Goal: Information Seeking & Learning: Compare options

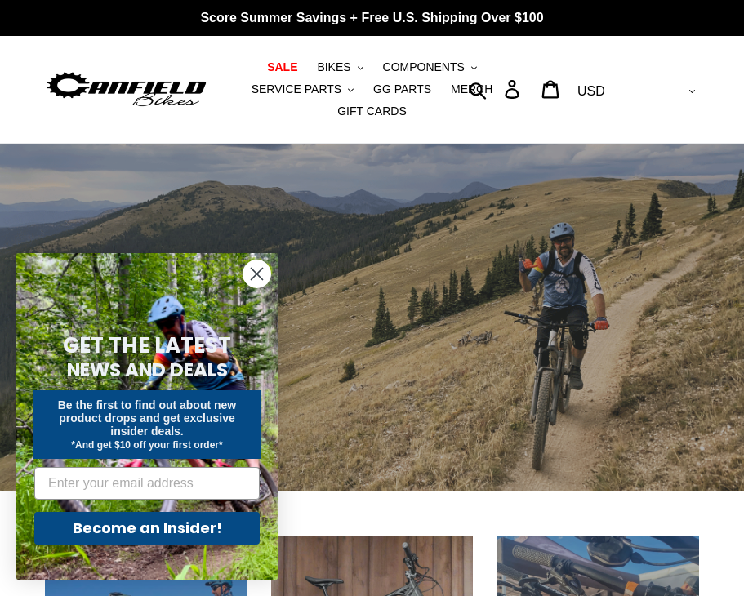
click at [253, 272] on circle "Close dialog" at bounding box center [256, 273] width 27 height 27
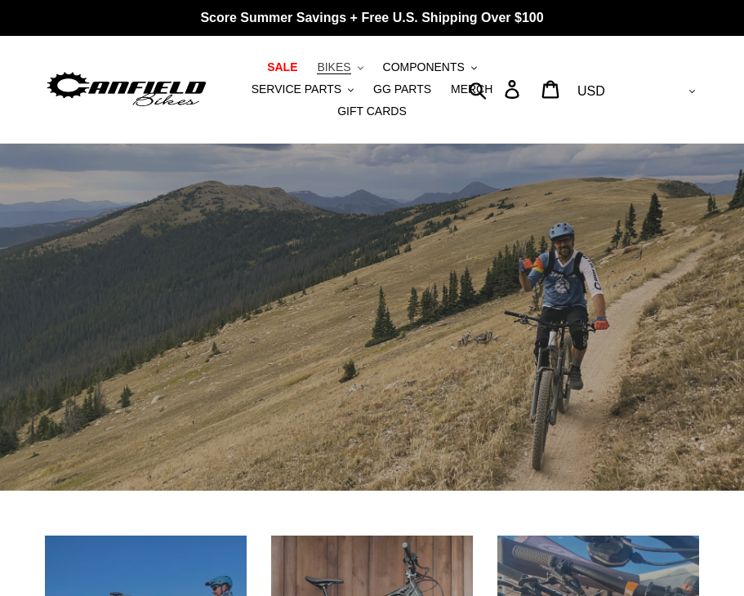
click at [336, 60] on button "BIKES .cls-1{fill:#231f20}" at bounding box center [340, 67] width 62 height 22
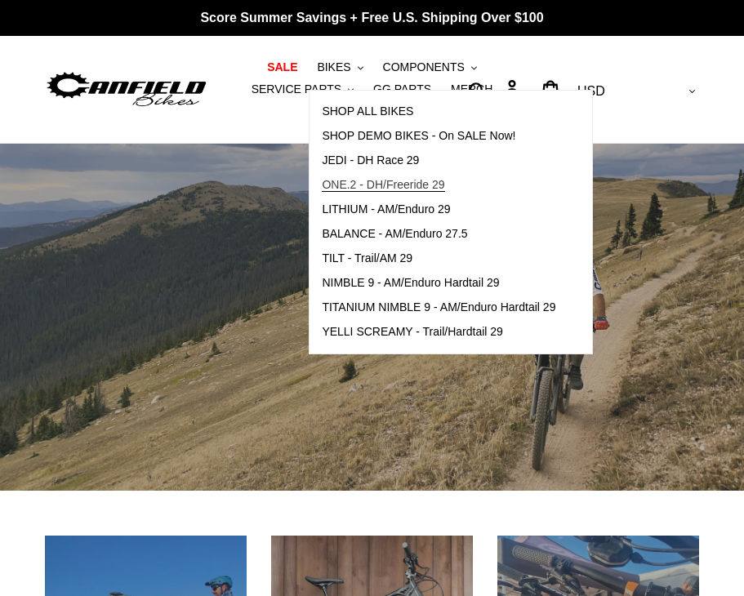
click at [399, 187] on span "ONE.2 - DH/Freeride 29" at bounding box center [383, 185] width 122 height 14
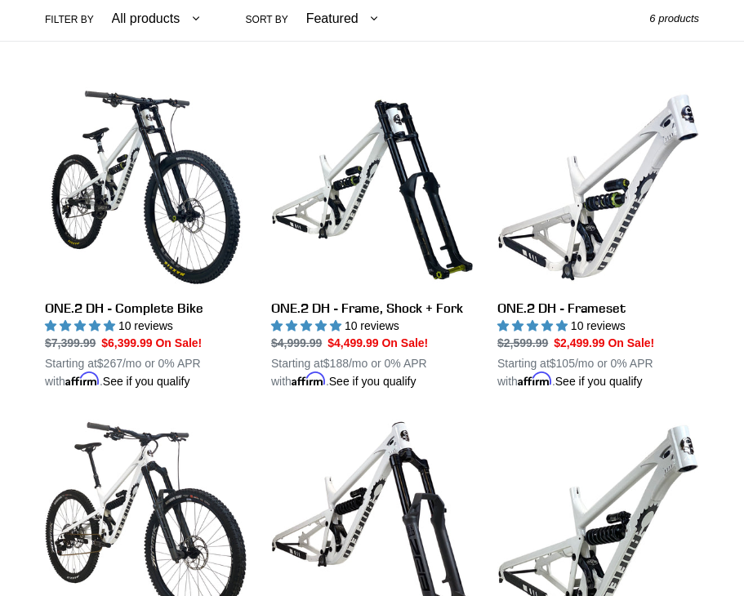
scroll to position [322, 0]
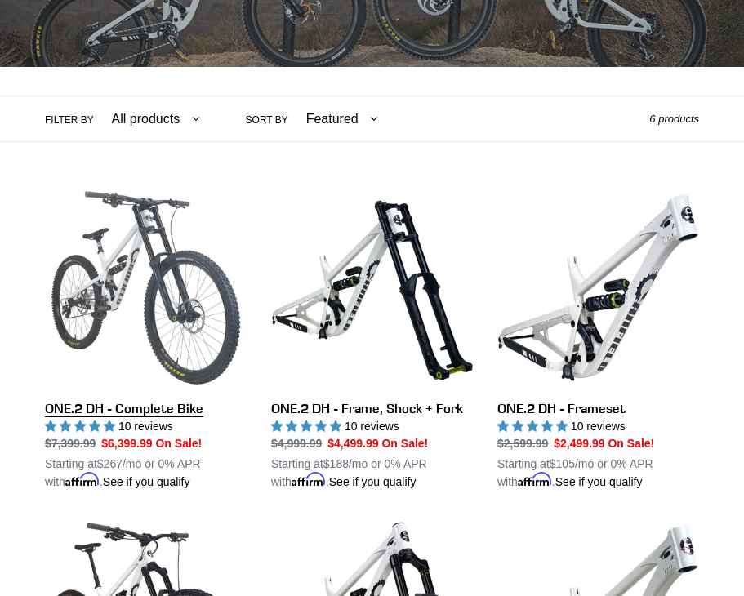
click at [148, 288] on link "ONE.2 DH - Complete Bike" at bounding box center [146, 339] width 202 height 304
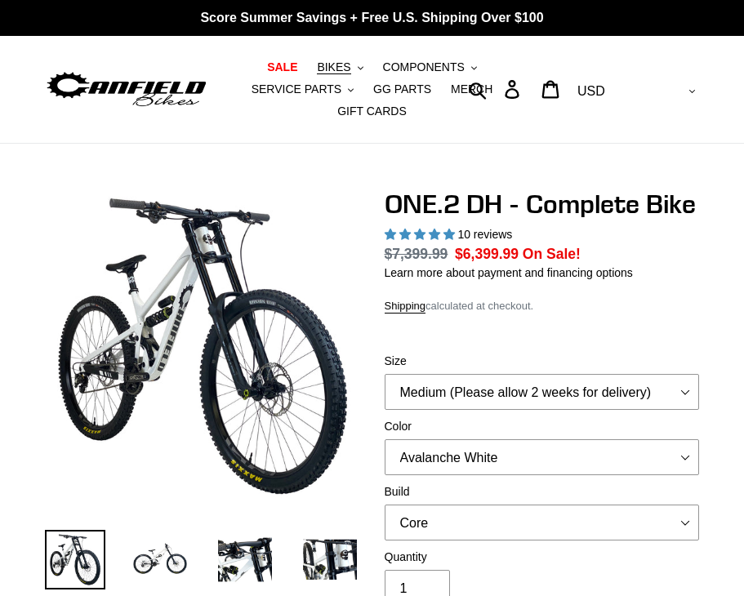
select select "highest-rating"
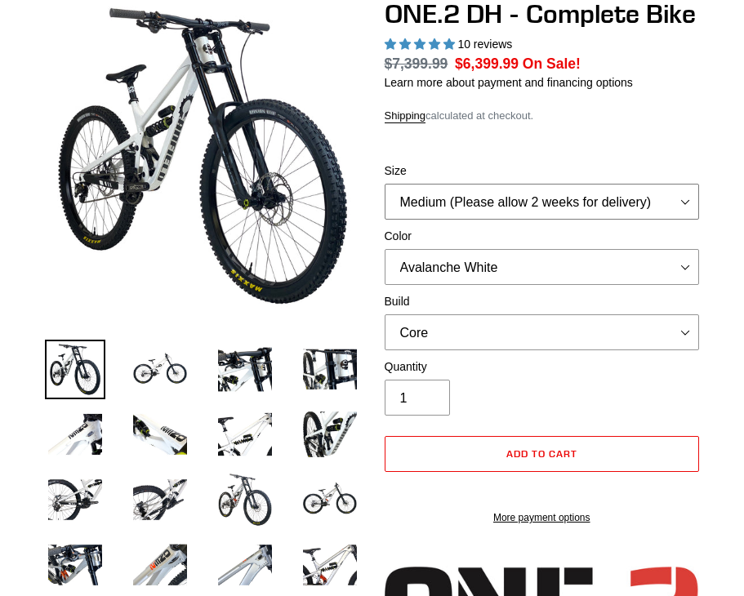
scroll to position [191, 0]
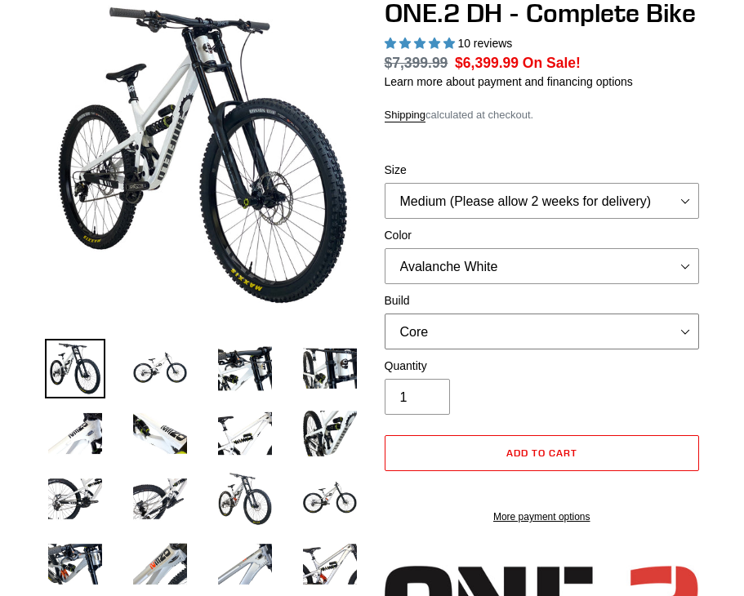
select select "Pro"
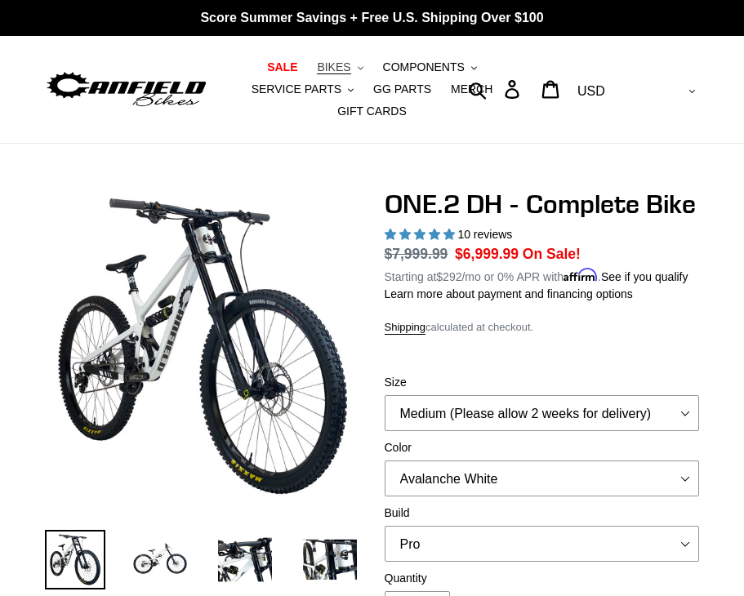
click at [324, 69] on span "BIKES" at bounding box center [333, 67] width 33 height 14
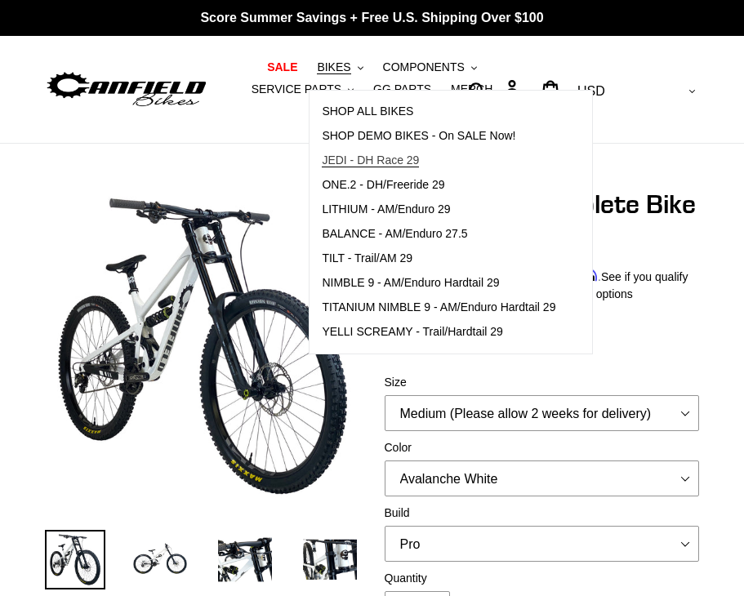
click at [393, 164] on span "JEDI - DH Race 29" at bounding box center [370, 160] width 97 height 14
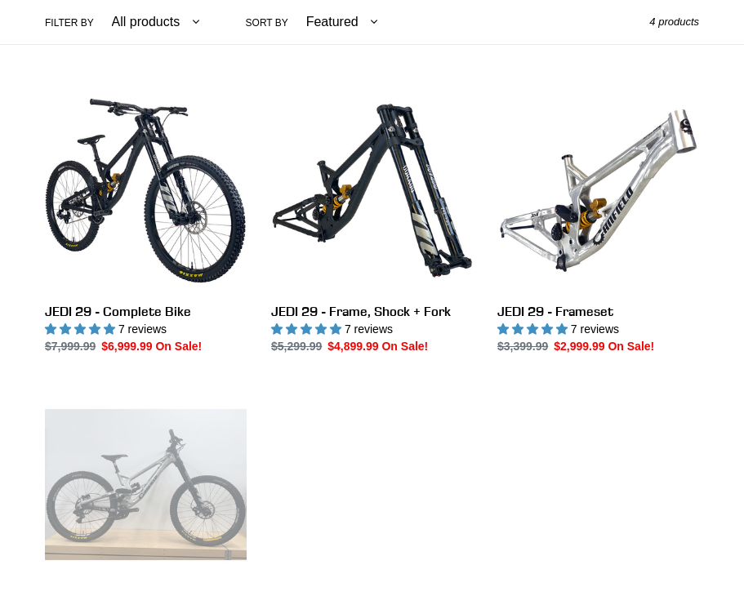
scroll to position [421, 0]
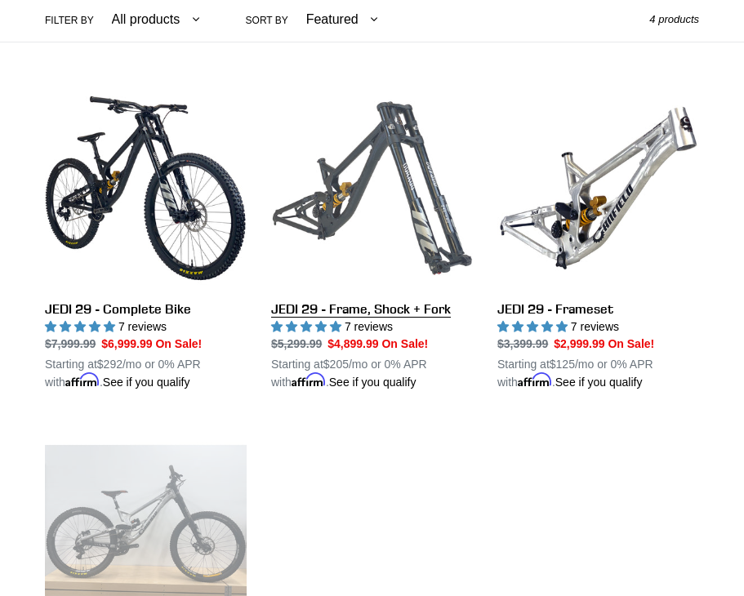
click at [344, 204] on link "JEDI 29 - Frame, Shock + Fork" at bounding box center [372, 239] width 202 height 304
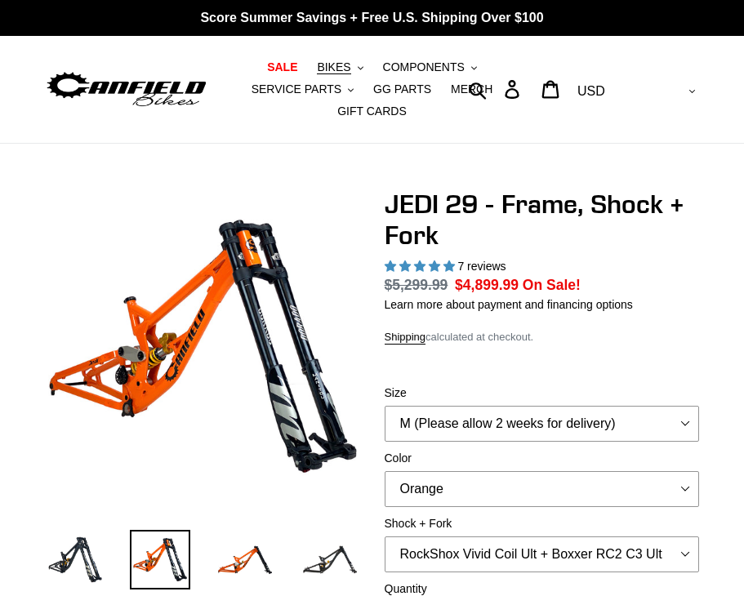
select select "highest-rating"
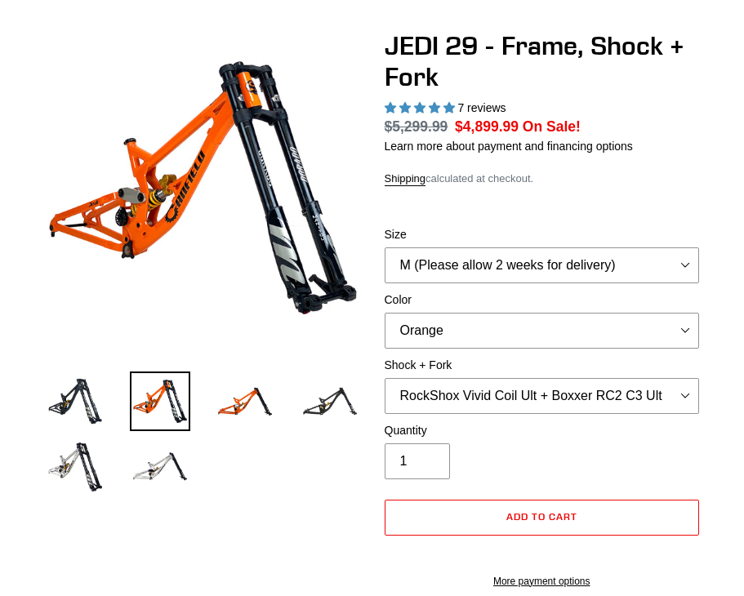
scroll to position [217, 0]
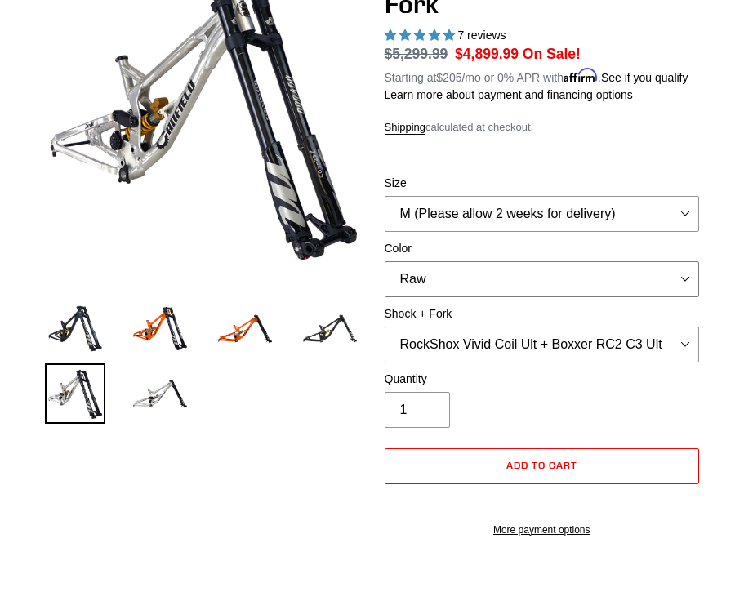
scroll to position [233, 0]
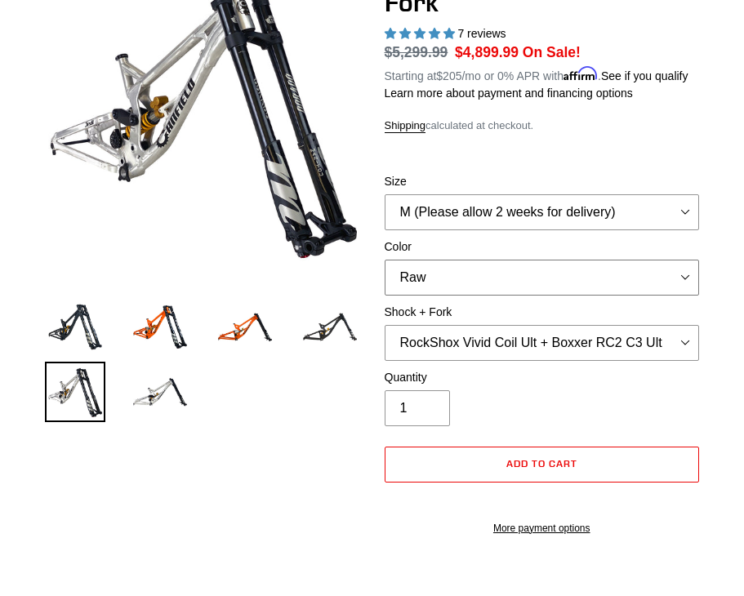
select select "Stealth Black"
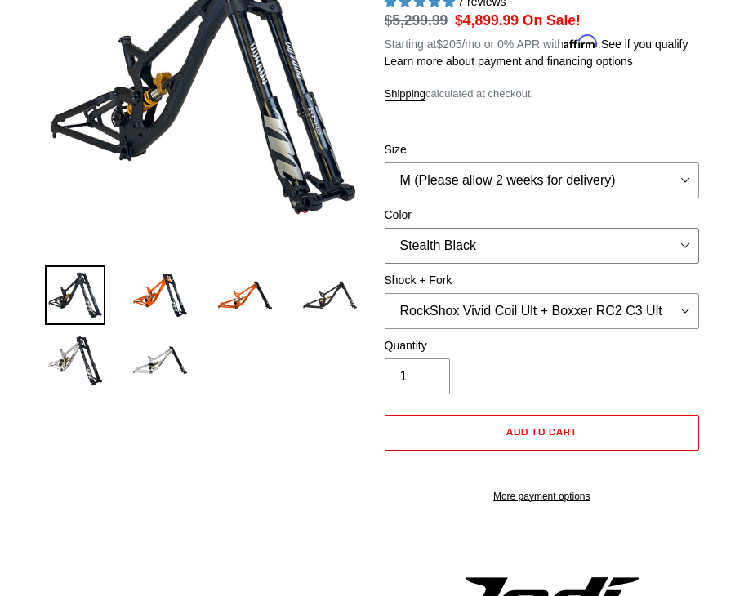
scroll to position [270, 0]
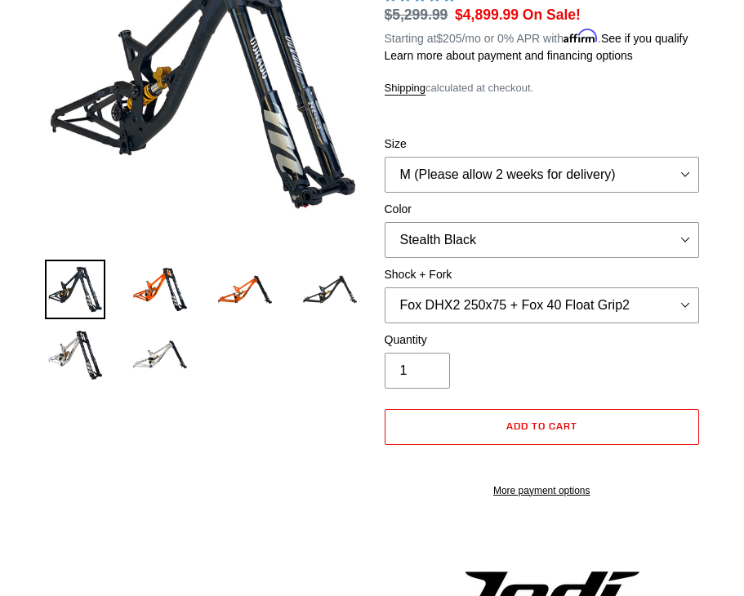
click at [328, 288] on img at bounding box center [330, 290] width 60 height 60
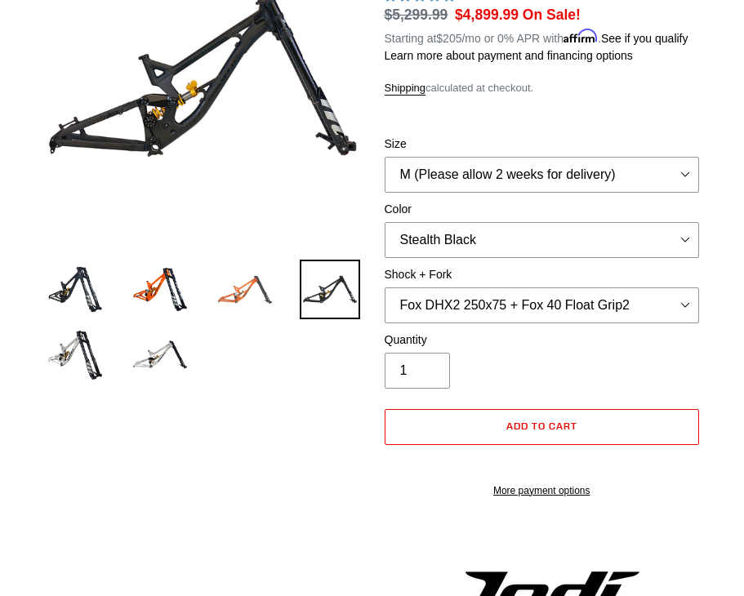
click at [253, 290] on img at bounding box center [245, 290] width 60 height 60
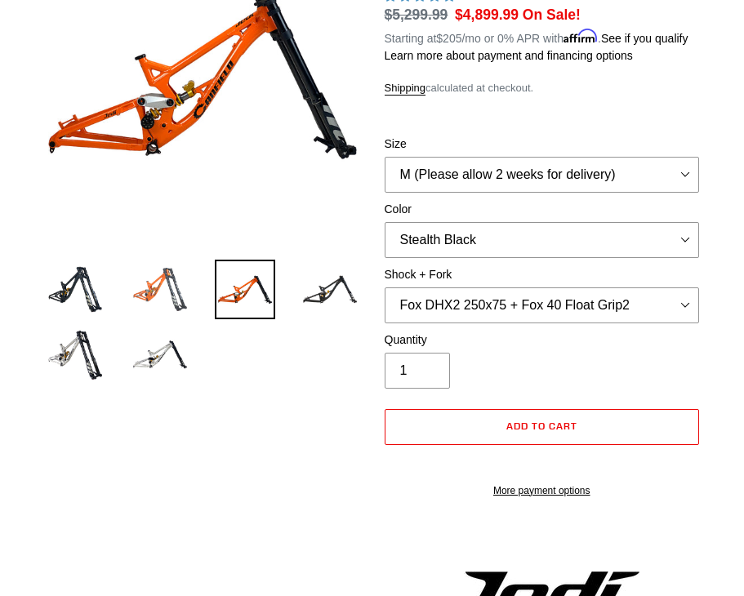
click at [176, 299] on img at bounding box center [160, 290] width 60 height 60
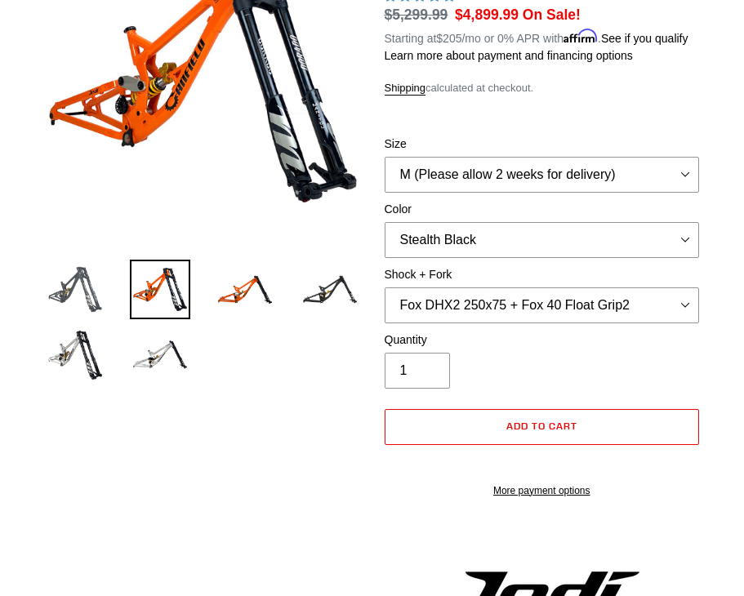
click at [83, 282] on img at bounding box center [75, 290] width 60 height 60
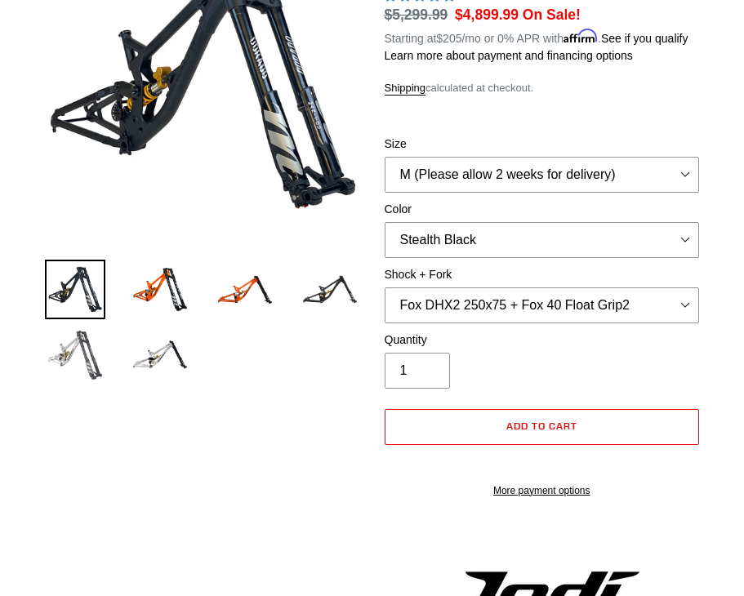
click at [78, 355] on img at bounding box center [75, 354] width 60 height 60
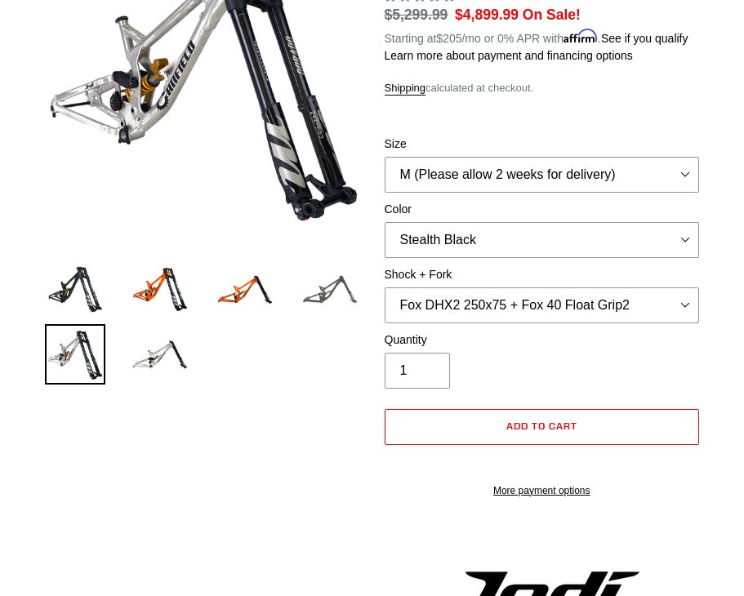
click at [326, 276] on img at bounding box center [330, 290] width 60 height 60
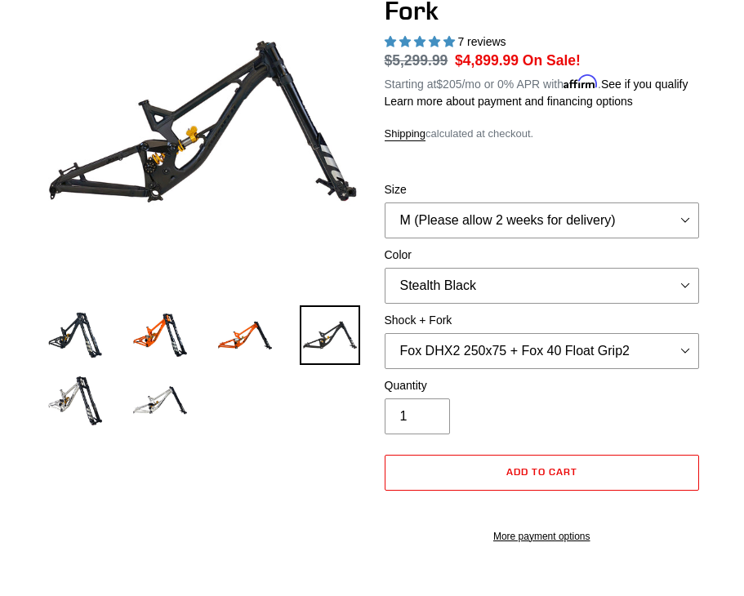
scroll to position [236, 0]
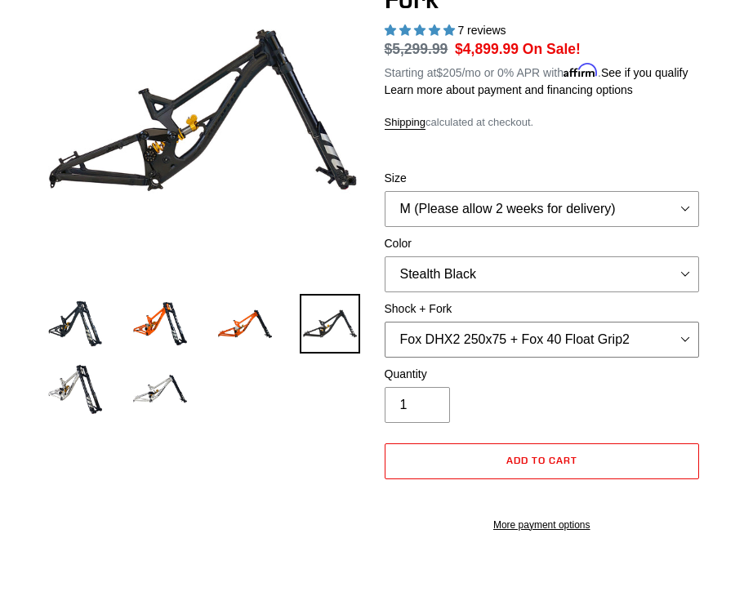
select select "RockShox Vivid Coil Ult + Boxxer RC2 C3 Ult"
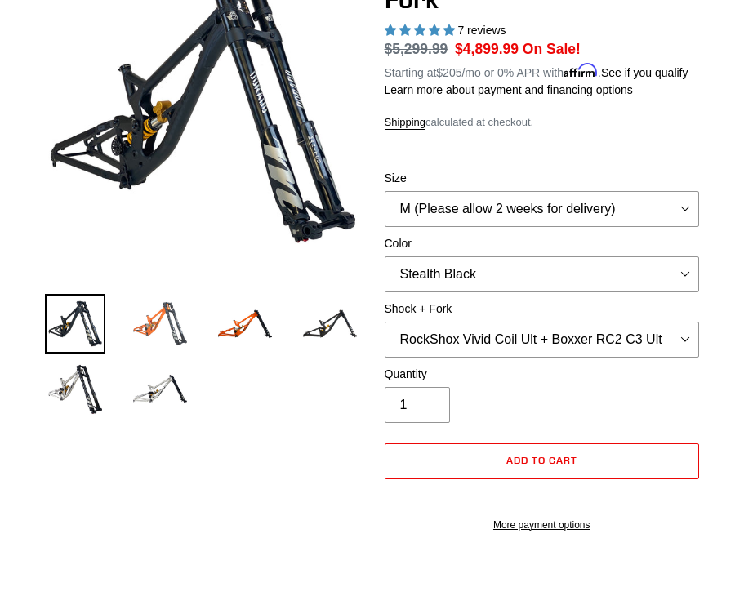
click at [171, 318] on img at bounding box center [160, 324] width 60 height 60
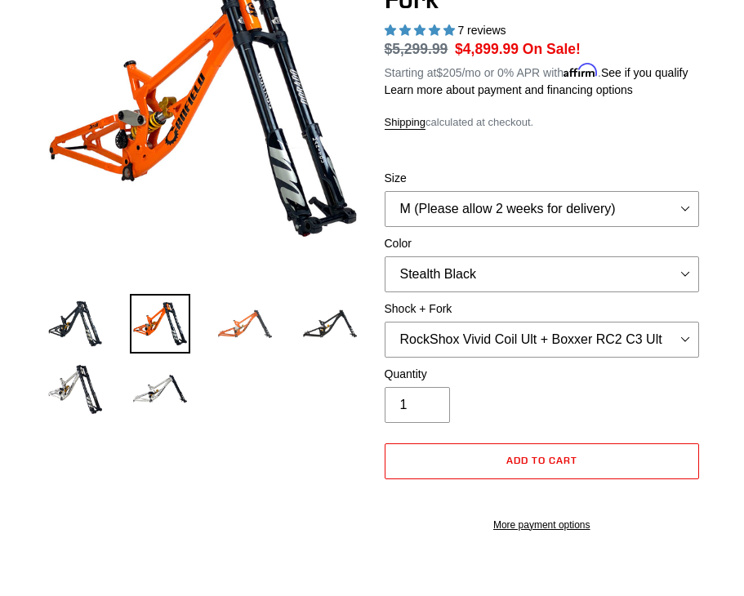
click at [248, 330] on img at bounding box center [245, 324] width 60 height 60
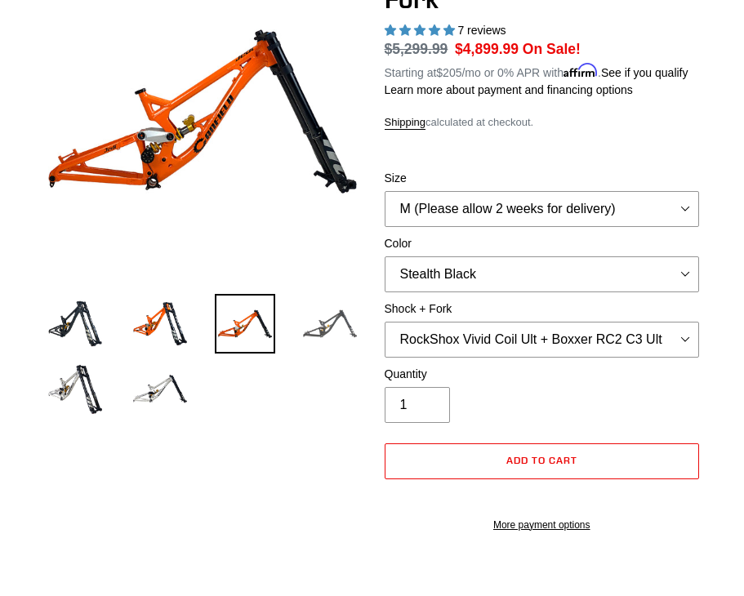
click at [332, 325] on img at bounding box center [330, 324] width 60 height 60
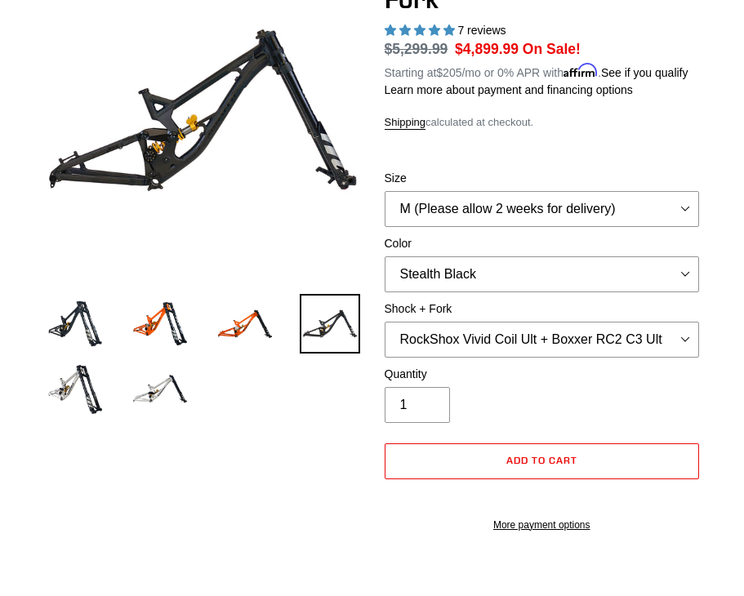
click at [122, 395] on li at bounding box center [147, 392] width 85 height 65
click at [166, 395] on img at bounding box center [160, 388] width 60 height 60
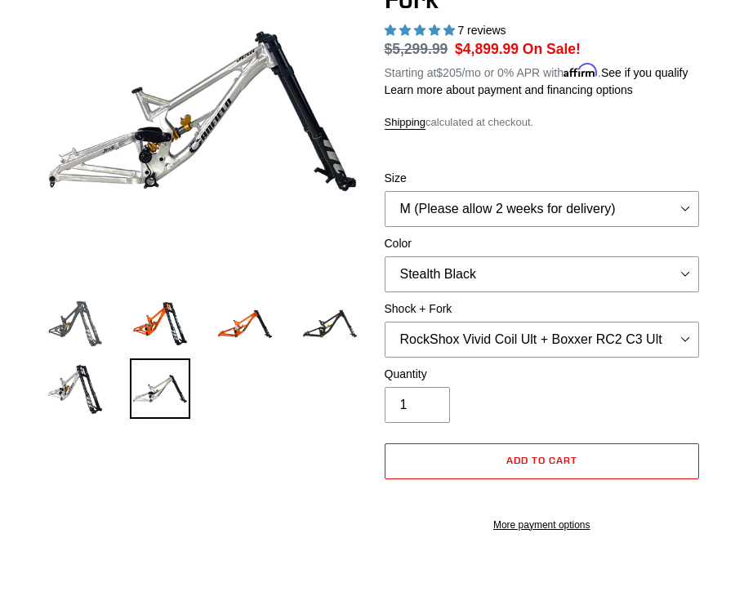
click at [91, 347] on img at bounding box center [75, 324] width 60 height 60
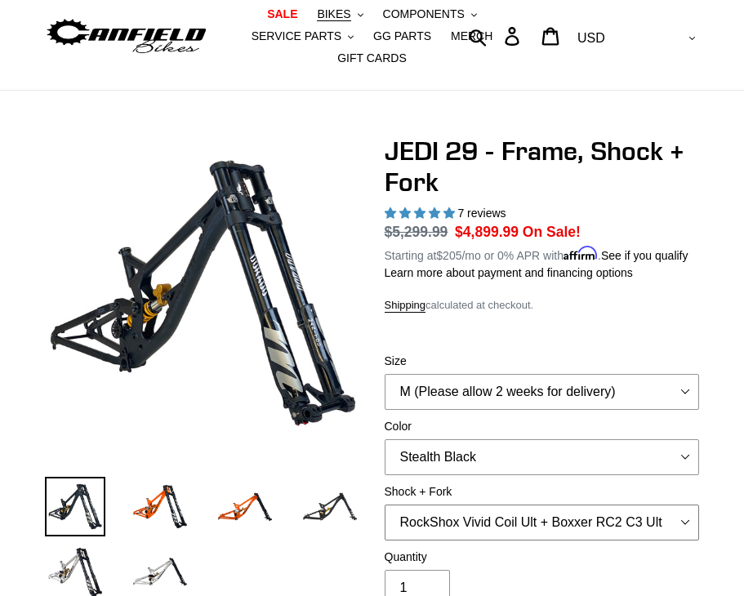
scroll to position [54, 0]
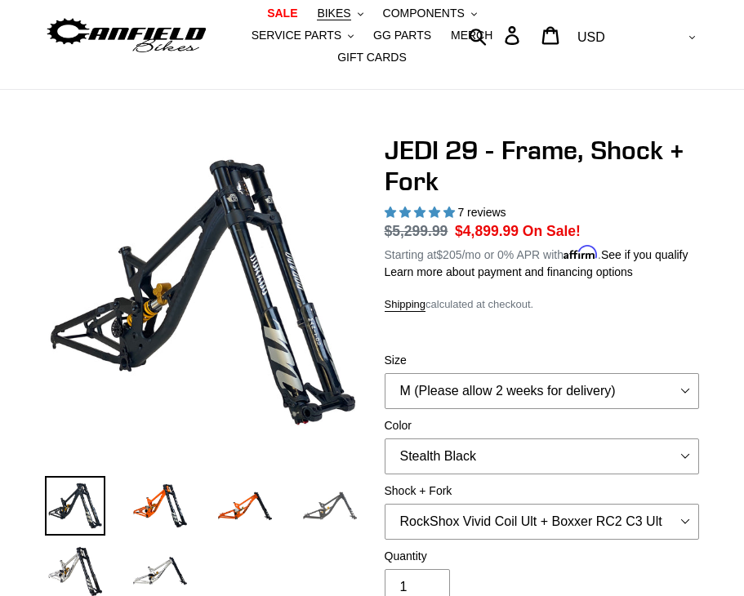
click at [324, 509] on img at bounding box center [330, 506] width 60 height 60
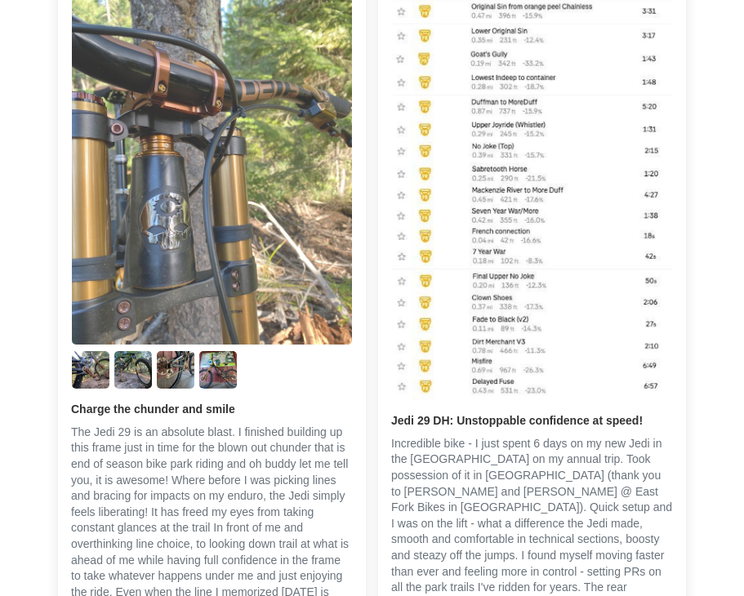
scroll to position [3436, 0]
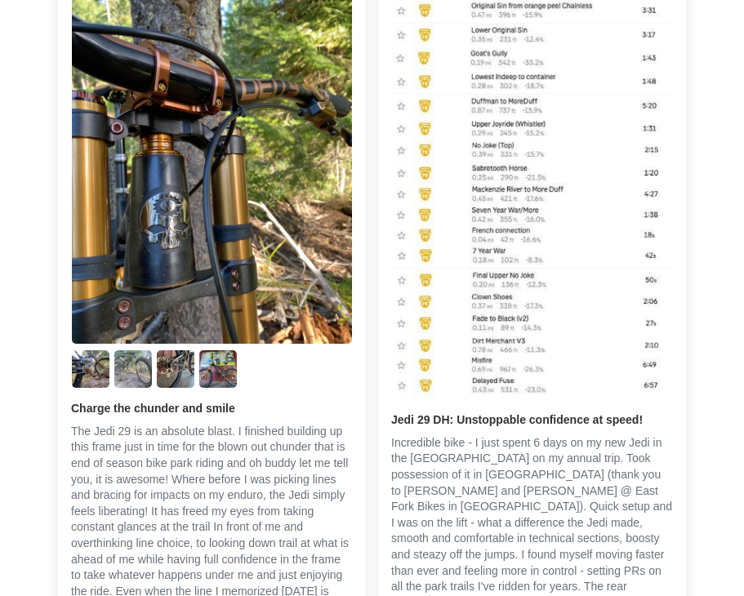
click at [128, 388] on img "Link to user picture 3" at bounding box center [133, 369] width 38 height 38
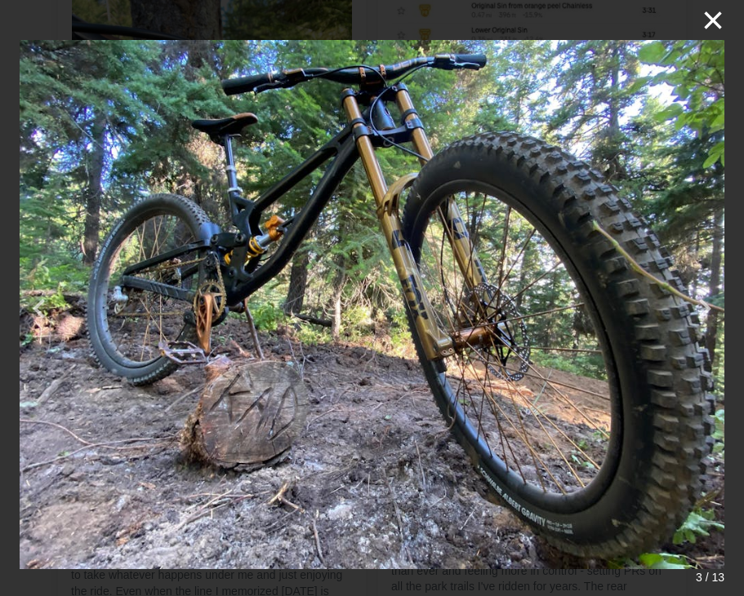
click at [713, 24] on button "×" at bounding box center [704, 20] width 39 height 39
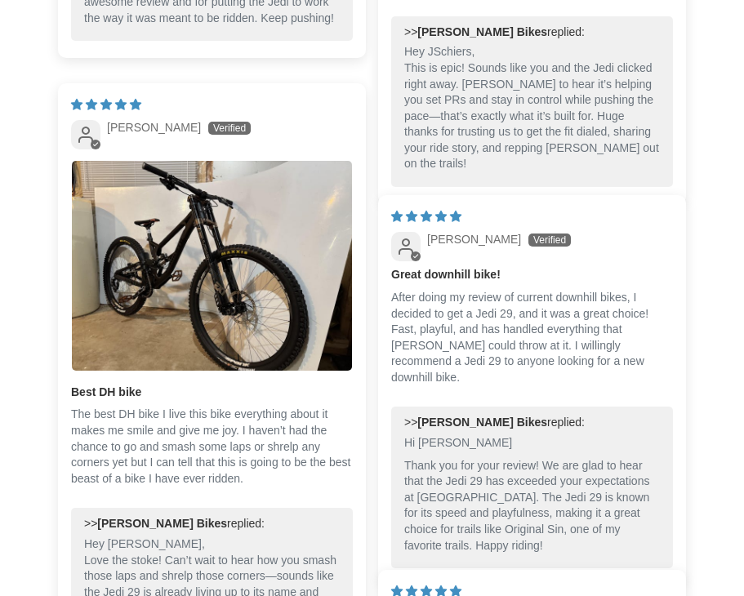
scroll to position [4203, 0]
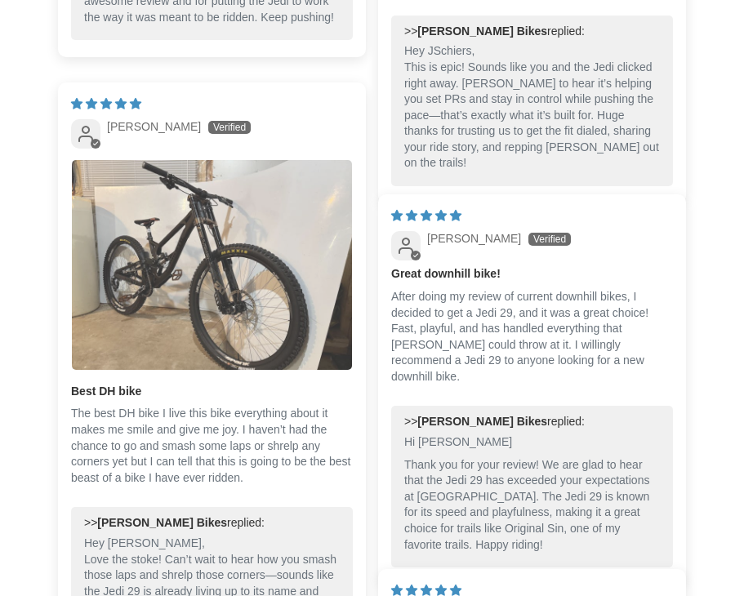
click at [308, 350] on img "Link to user picture 1" at bounding box center [212, 265] width 280 height 210
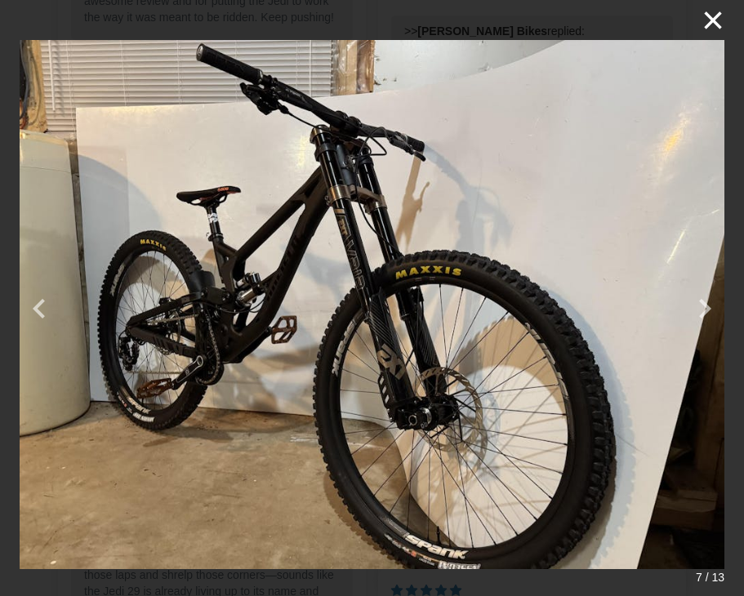
click at [713, 17] on button "×" at bounding box center [704, 20] width 39 height 39
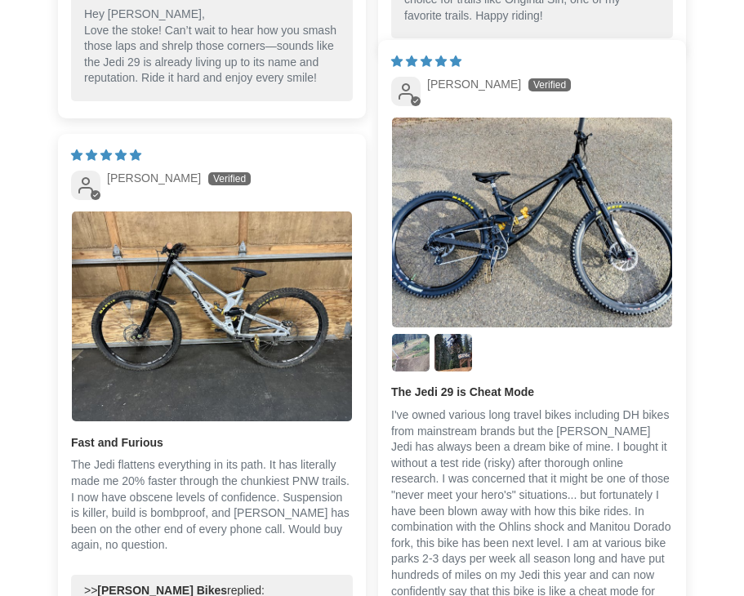
scroll to position [4733, 0]
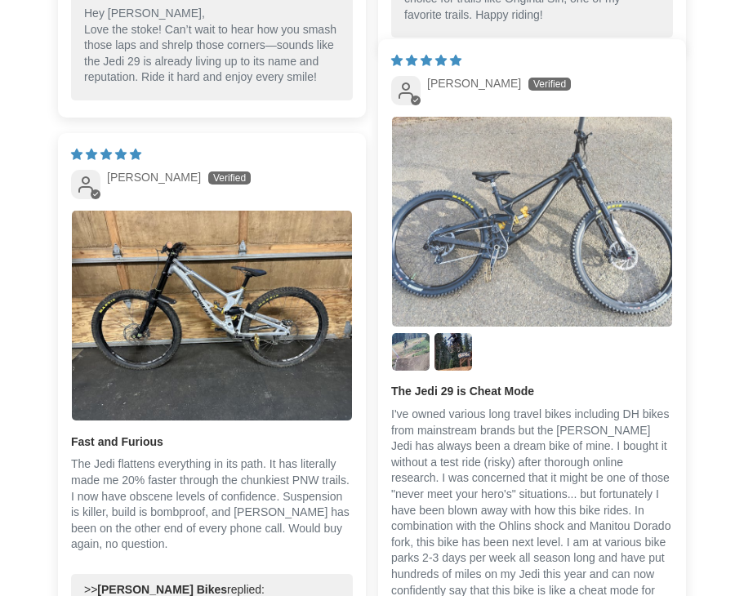
click at [522, 268] on img "Link to user picture 1" at bounding box center [532, 222] width 280 height 210
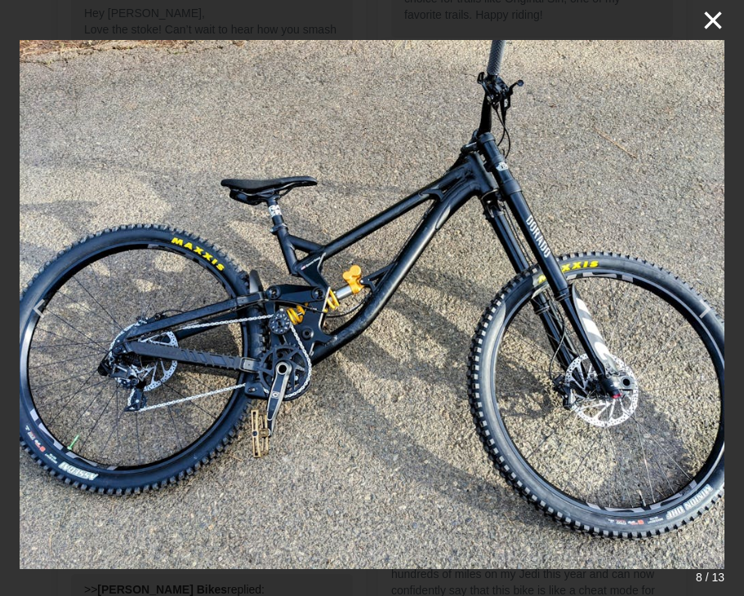
click at [709, 24] on button "×" at bounding box center [704, 20] width 39 height 39
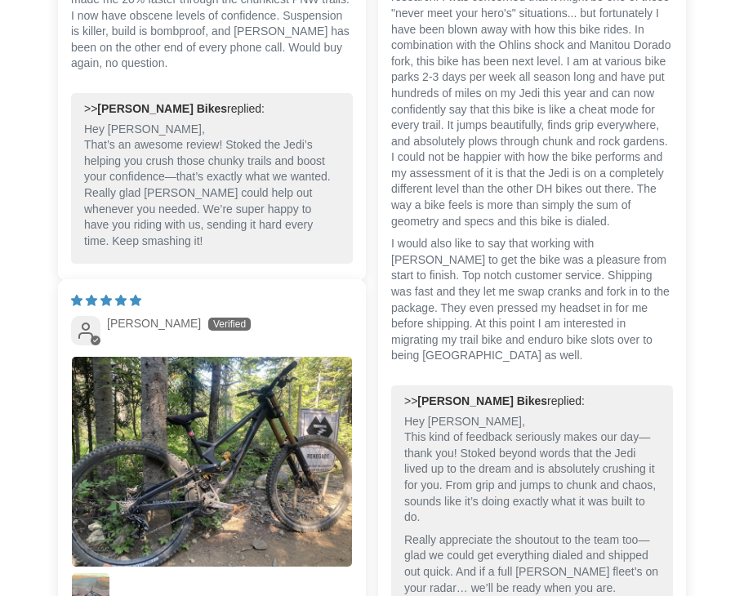
scroll to position [5447, 0]
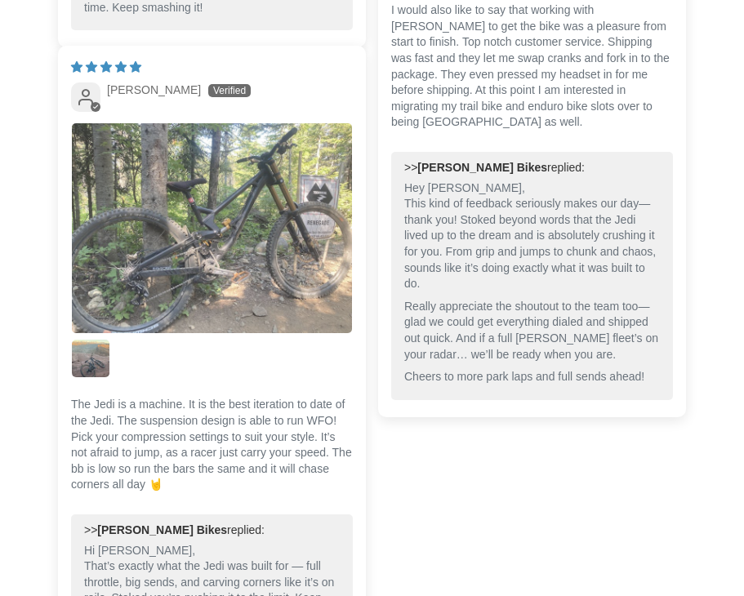
click at [252, 252] on img "Link to user picture 1" at bounding box center [212, 228] width 280 height 210
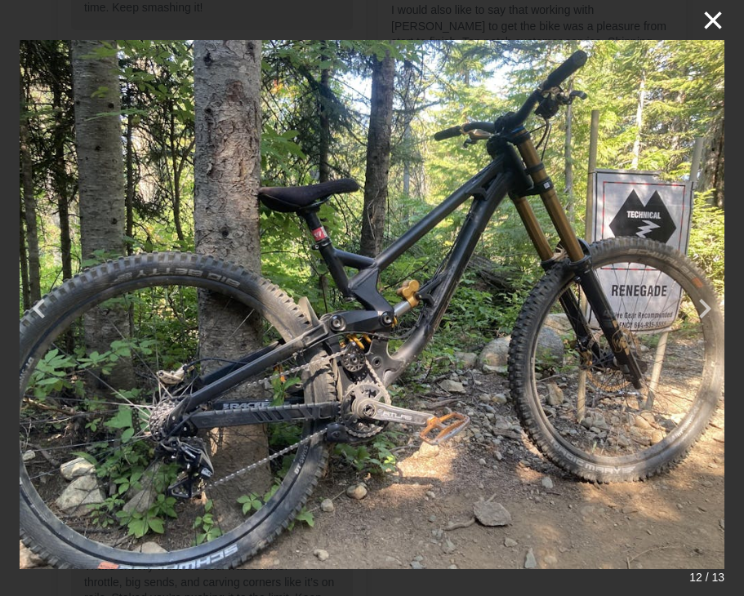
click at [712, 24] on button "×" at bounding box center [704, 20] width 39 height 39
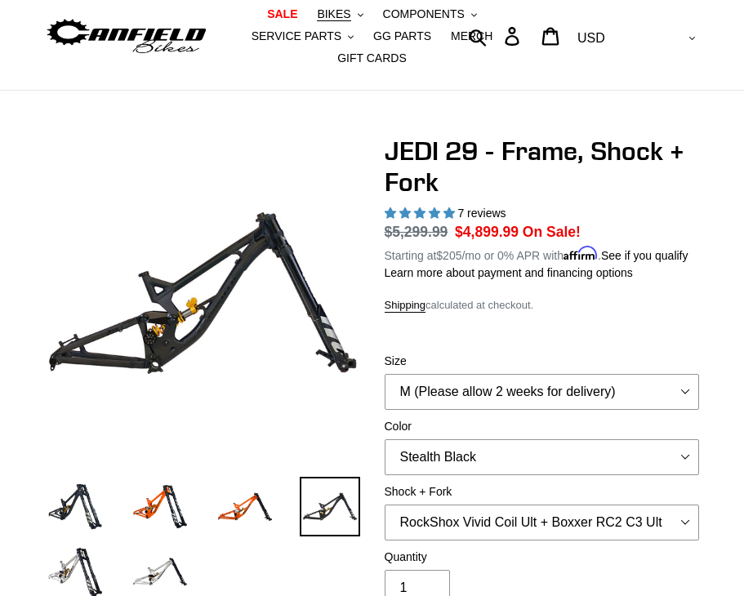
scroll to position [61, 0]
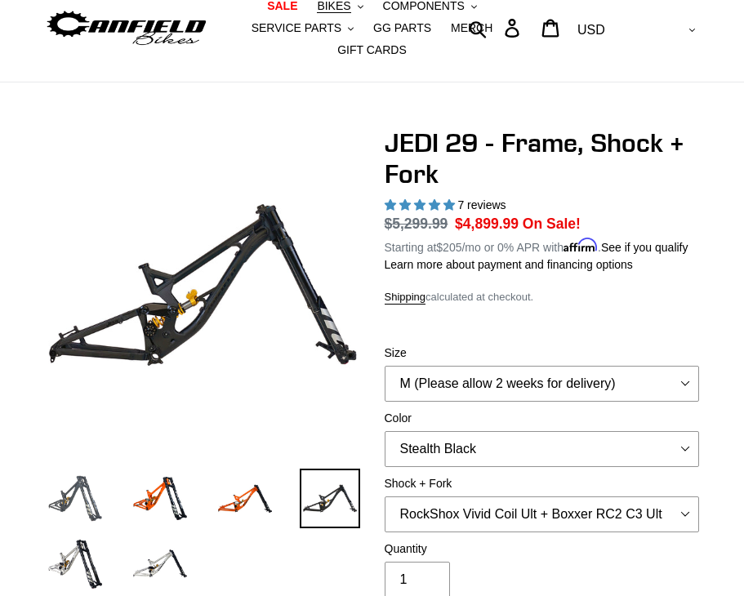
click at [73, 502] on img at bounding box center [75, 499] width 60 height 60
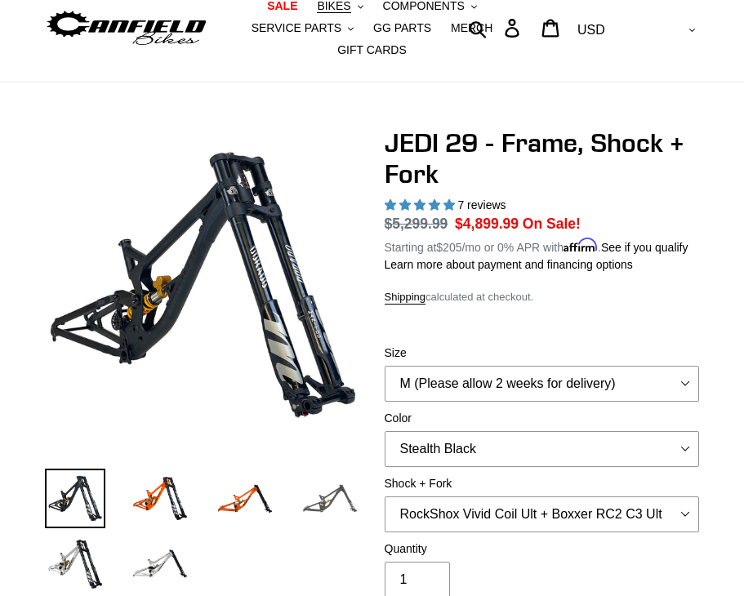
click at [344, 498] on img at bounding box center [330, 499] width 60 height 60
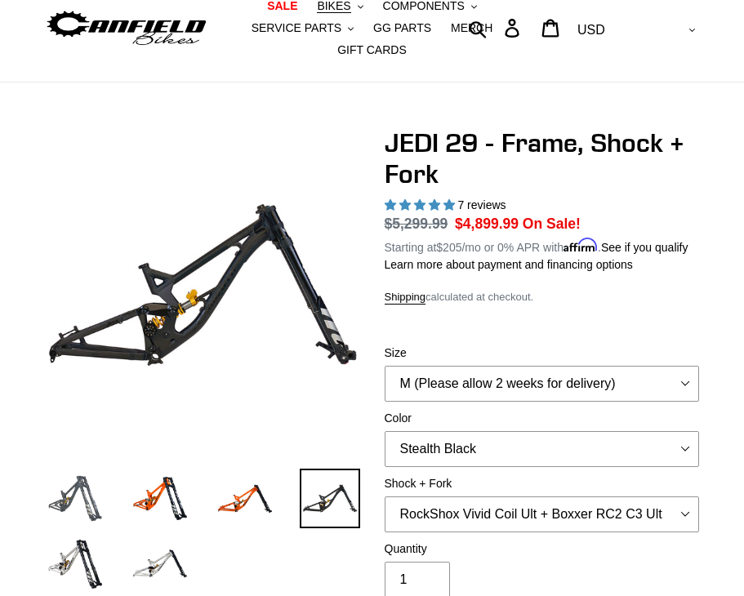
click at [87, 487] on img at bounding box center [75, 499] width 60 height 60
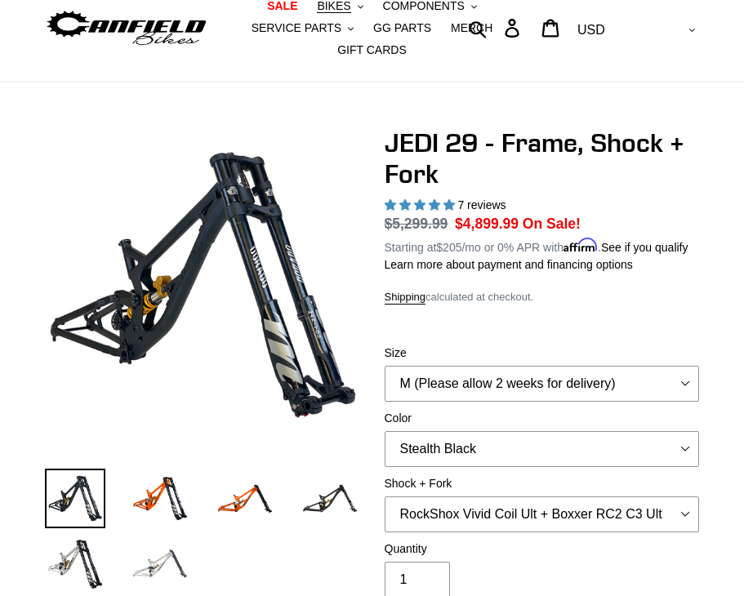
click at [153, 574] on img at bounding box center [160, 563] width 60 height 60
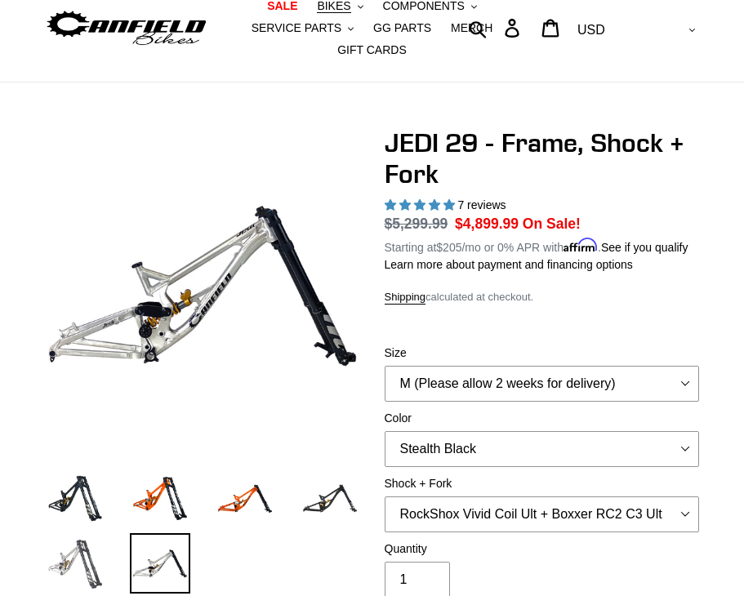
click at [78, 535] on img at bounding box center [75, 563] width 60 height 60
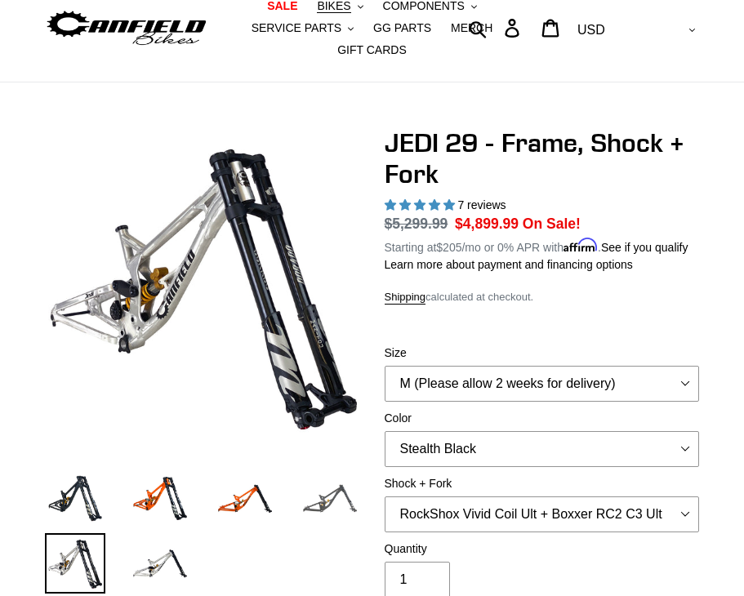
click at [333, 493] on img at bounding box center [330, 499] width 60 height 60
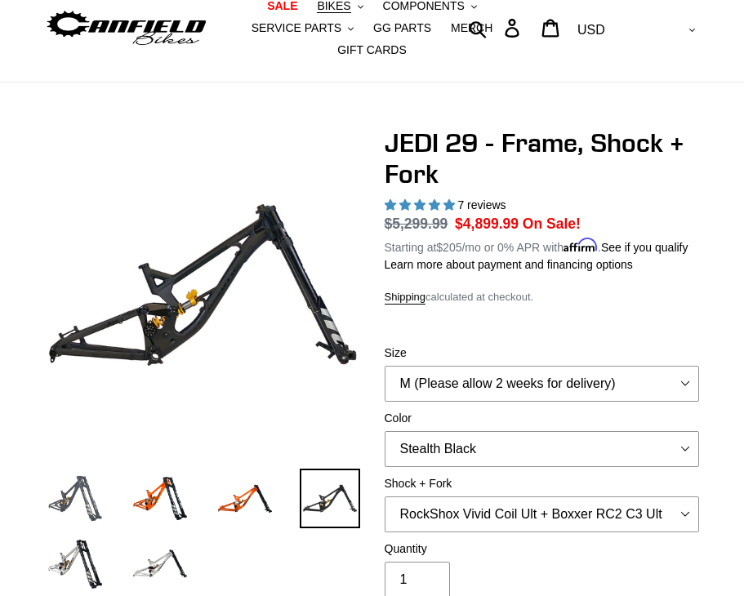
click at [68, 502] on img at bounding box center [75, 499] width 60 height 60
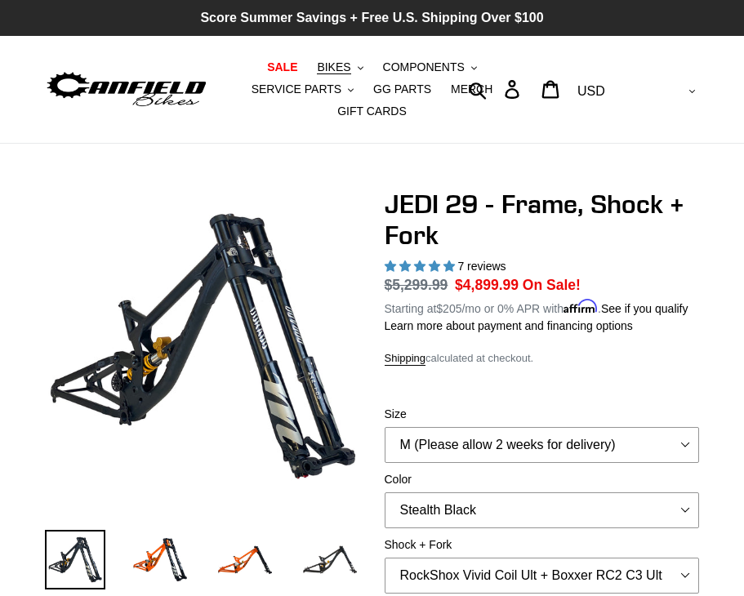
scroll to position [0, 0]
